Goal: Information Seeking & Learning: Check status

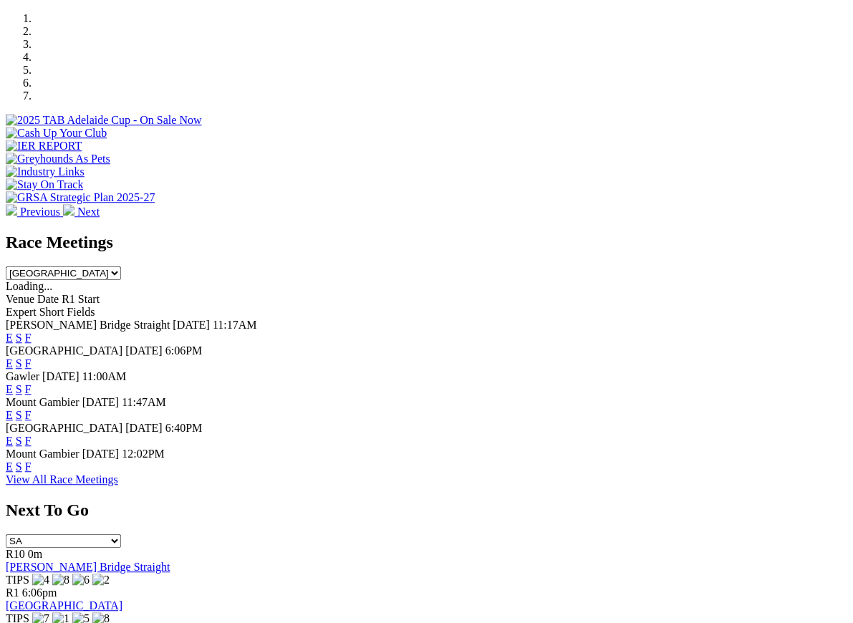
scroll to position [440, 0]
click at [32, 435] on link "F" at bounding box center [28, 441] width 6 height 12
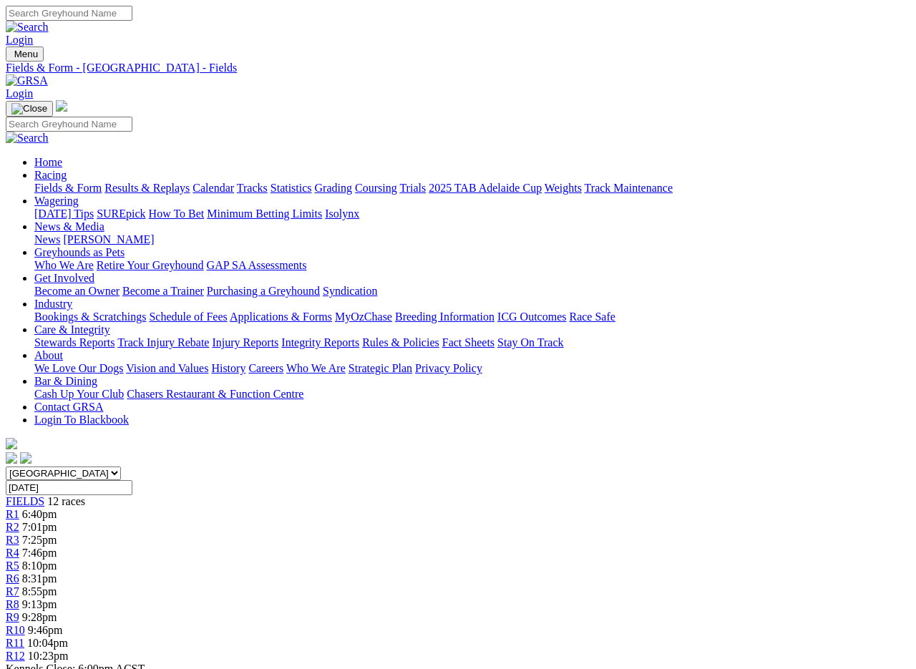
click at [52, 182] on link "Fields & Form" at bounding box center [67, 188] width 67 height 12
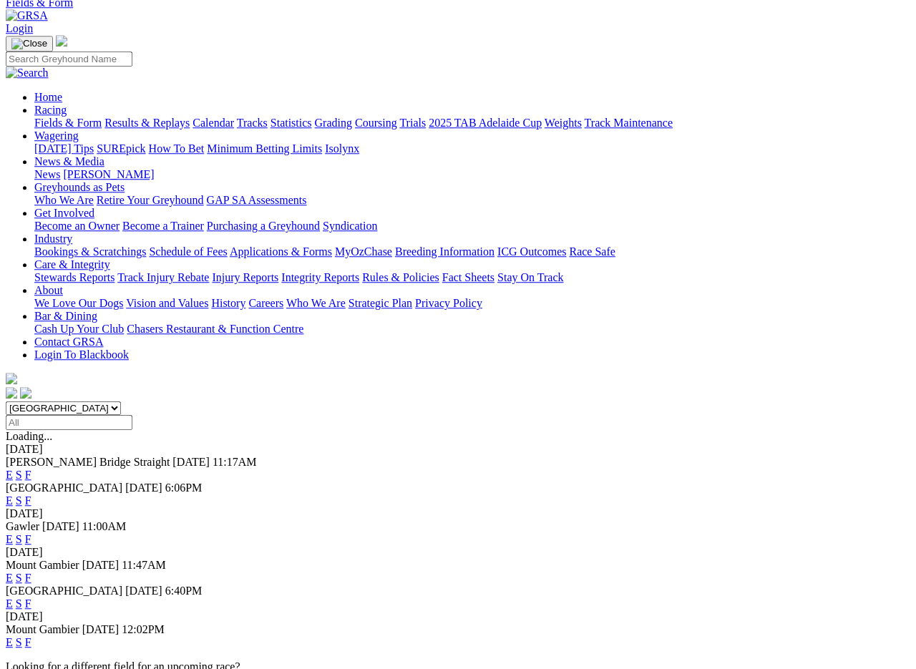
scroll to position [65, 0]
click at [32, 636] on link "F" at bounding box center [28, 642] width 6 height 12
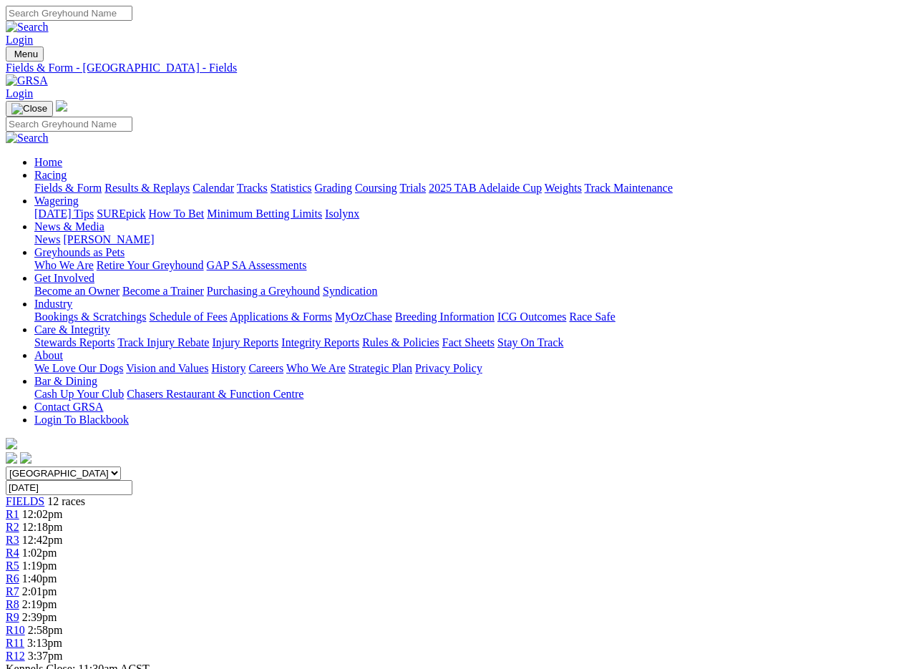
click at [57, 182] on link "Fields & Form" at bounding box center [67, 188] width 67 height 12
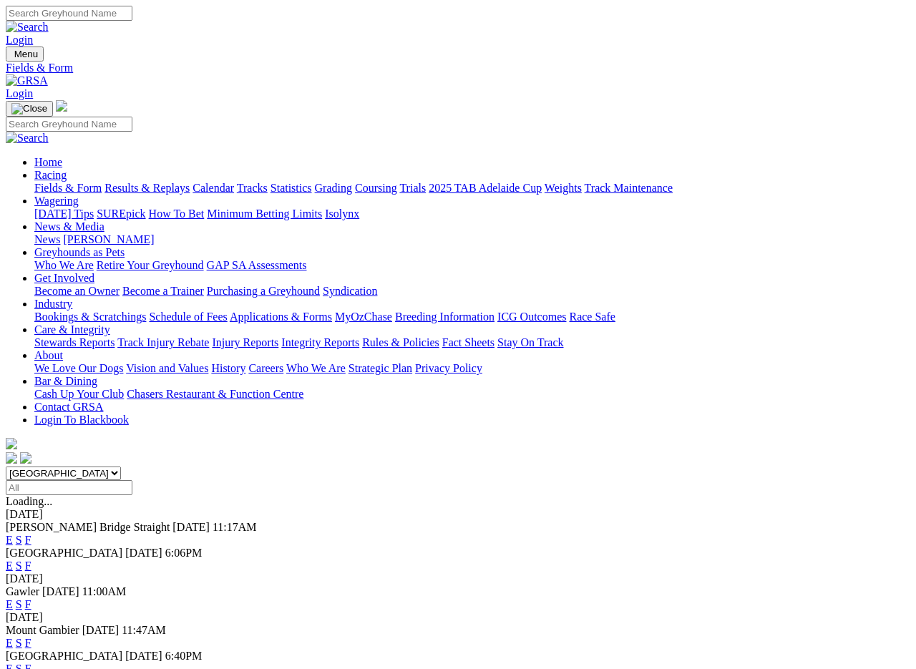
click at [171, 182] on link "Results & Replays" at bounding box center [147, 188] width 85 height 12
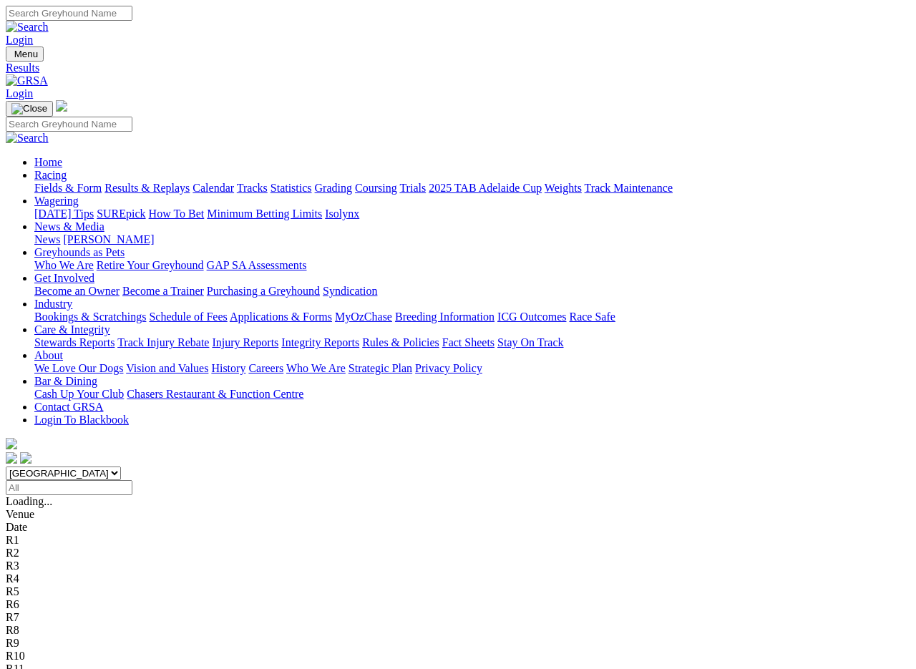
scroll to position [2, 0]
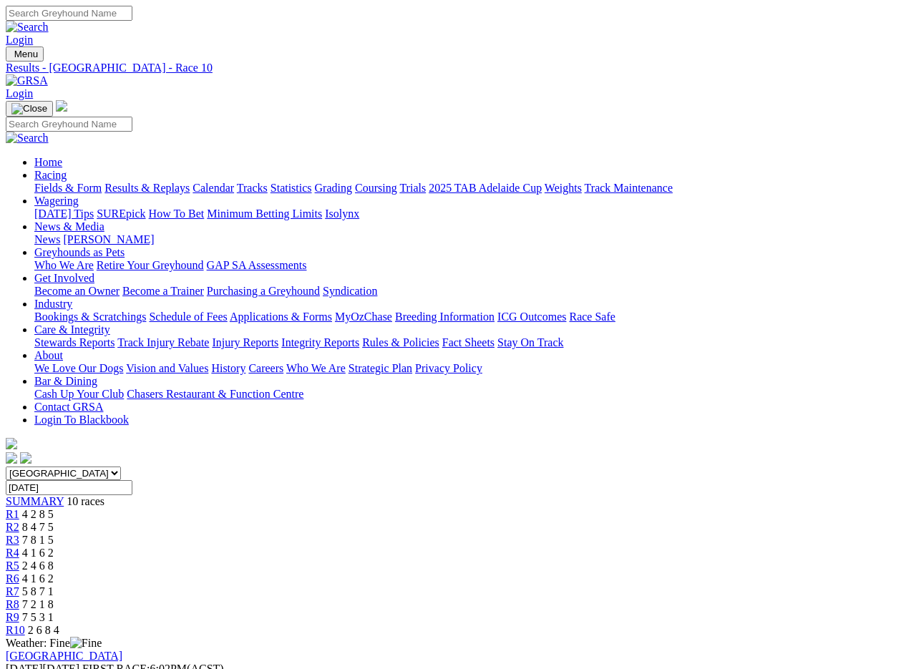
scroll to position [2, 0]
